Goal: Task Accomplishment & Management: Manage account settings

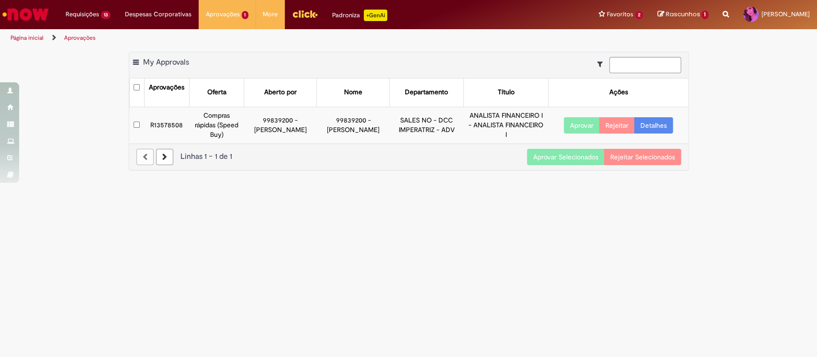
click at [551, 158] on button "Aprovar Selecionados" at bounding box center [566, 157] width 78 height 16
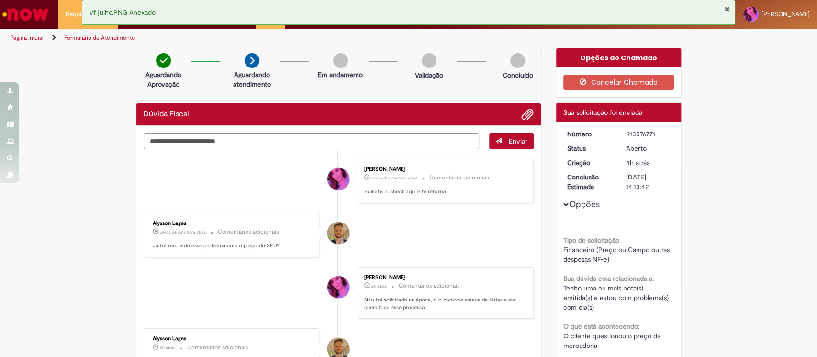
click at [183, 140] on textarea "Digite sua mensagem aqui..." at bounding box center [312, 141] width 336 height 17
type textarea "**********"
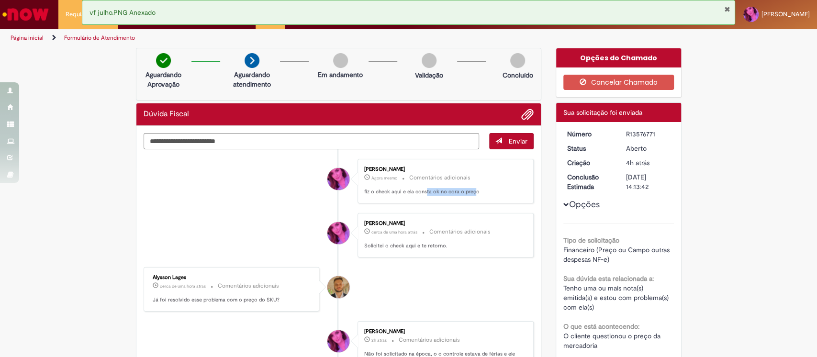
drag, startPoint x: 421, startPoint y: 193, endPoint x: 469, endPoint y: 193, distance: 48.3
click at [469, 193] on p "fiz o check aqui e ela consta ok no cora o preço" at bounding box center [443, 192] width 159 height 8
click at [227, 139] on textarea "Digite sua mensagem aqui..." at bounding box center [312, 141] width 336 height 17
drag, startPoint x: 407, startPoint y: 244, endPoint x: 444, endPoint y: 237, distance: 36.9
click at [444, 237] on div "[PERSON_NAME] cerca de uma hora atrás cerca de uma hora atrás Comentários adici…" at bounding box center [445, 235] width 170 height 39
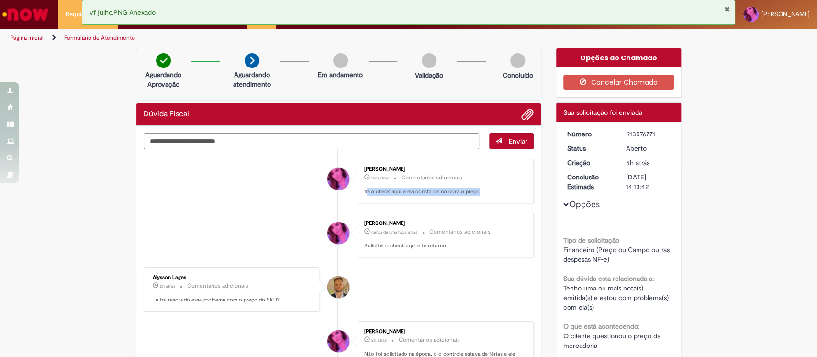
drag, startPoint x: 363, startPoint y: 188, endPoint x: 486, endPoint y: 198, distance: 122.9
click at [486, 198] on div "[PERSON_NAME] 15m atrás 15 minutos atrás Comentários adicionais fiz o check aqu…" at bounding box center [445, 181] width 170 height 39
